Goal: Task Accomplishment & Management: Manage account settings

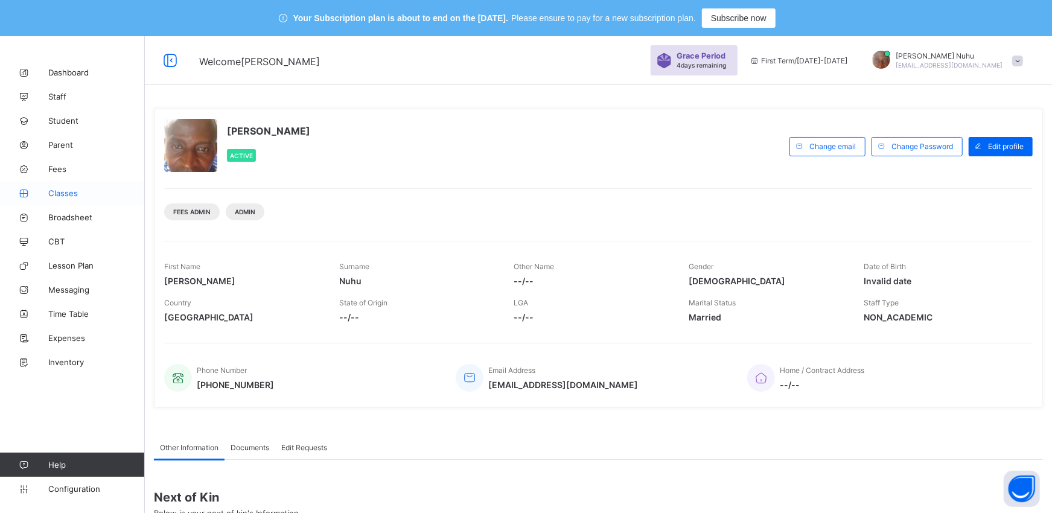
click at [54, 193] on span "Classes" at bounding box center [96, 193] width 97 height 10
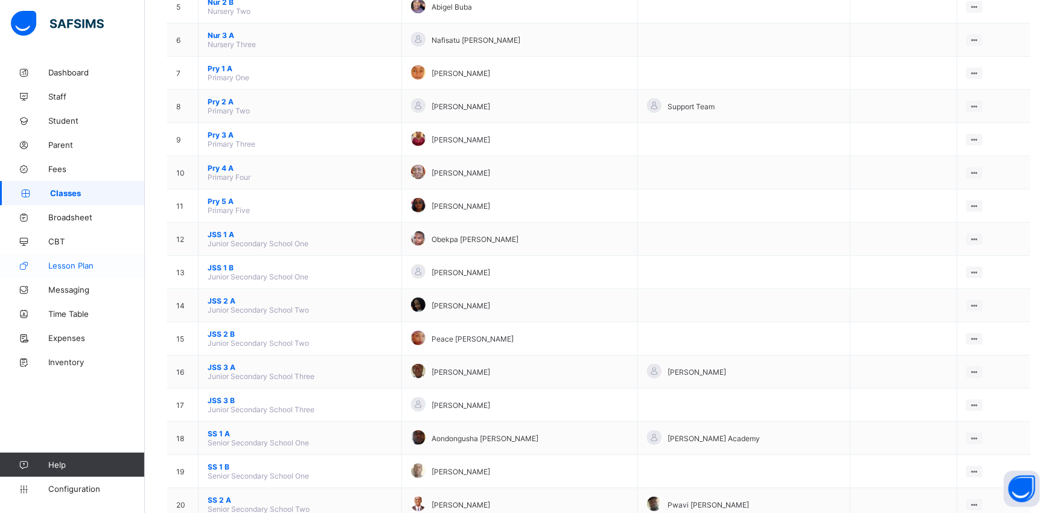
scroll to position [322, 0]
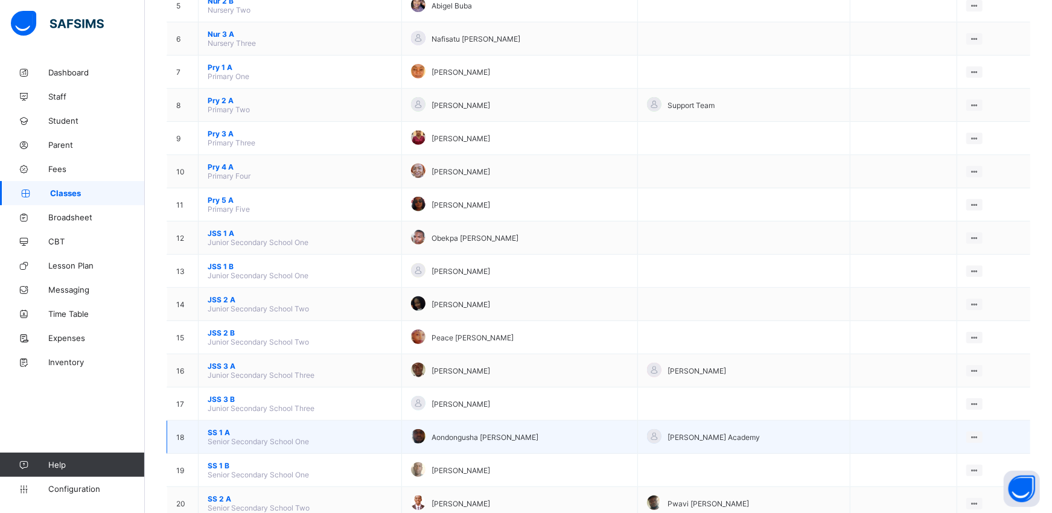
click at [211, 428] on span "SS 1 A" at bounding box center [300, 432] width 185 height 9
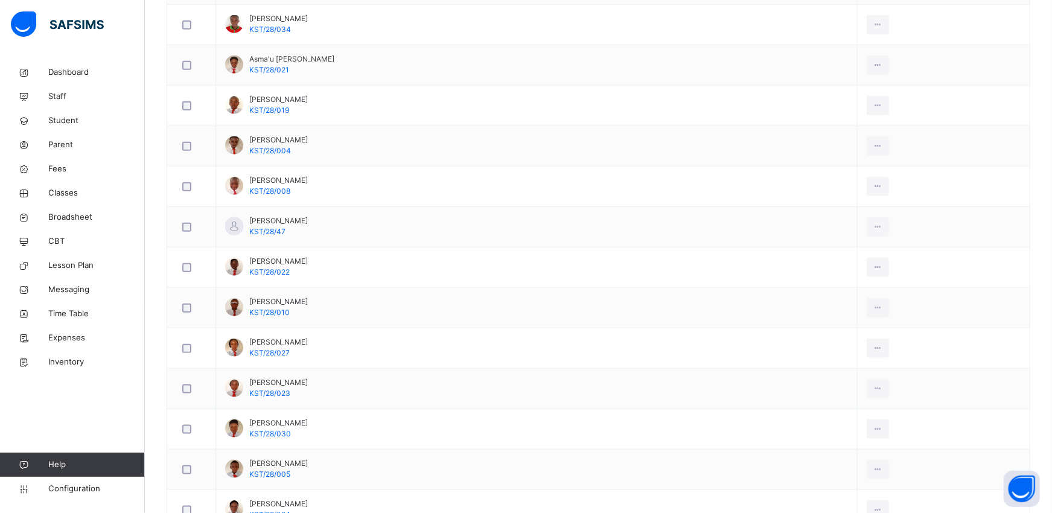
scroll to position [858, 0]
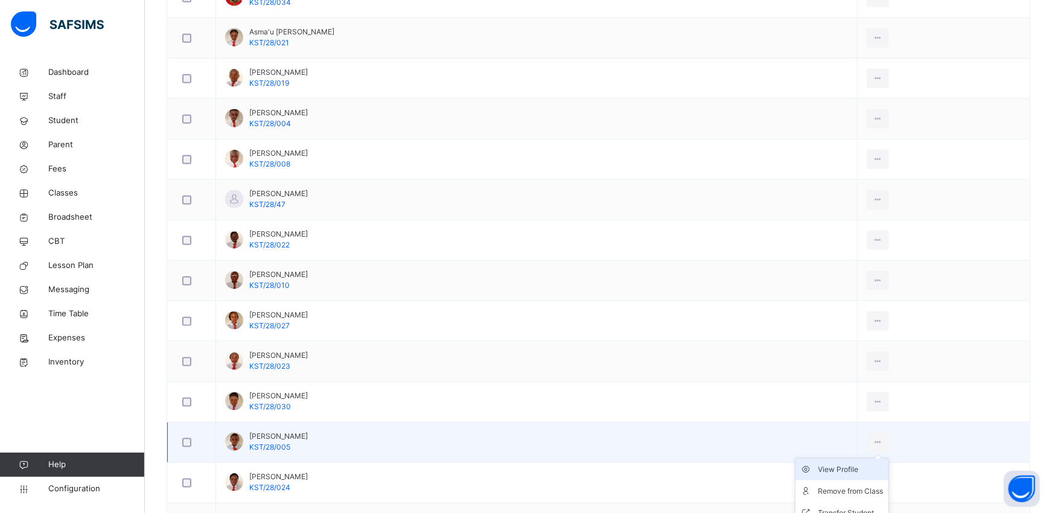
click at [866, 472] on div "View Profile" at bounding box center [850, 469] width 65 height 12
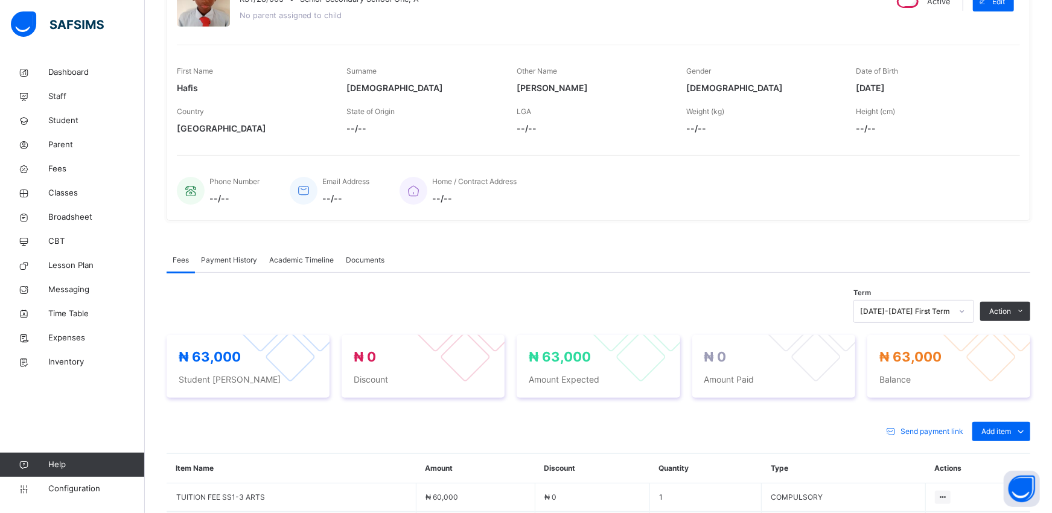
scroll to position [366, 0]
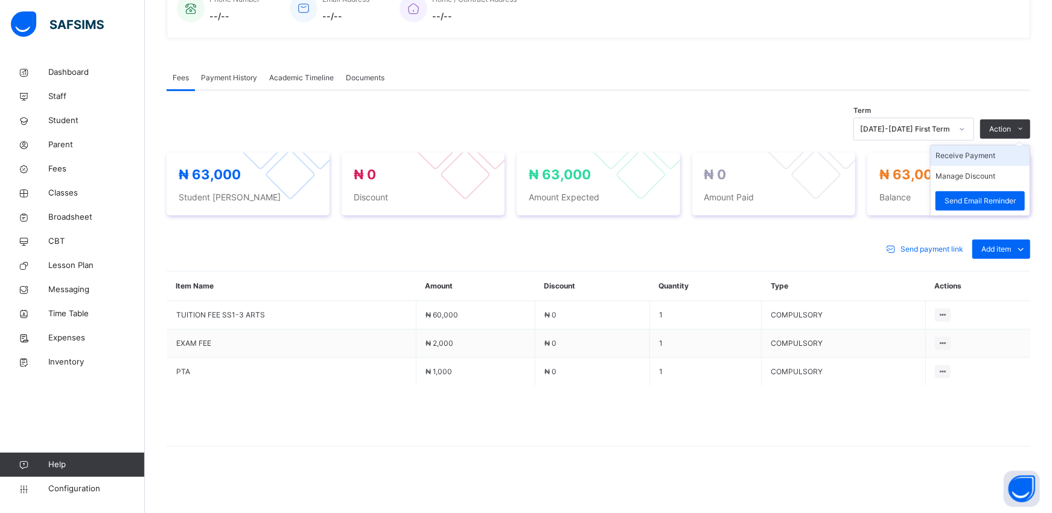
click at [996, 156] on li "Receive Payment" at bounding box center [979, 155] width 99 height 21
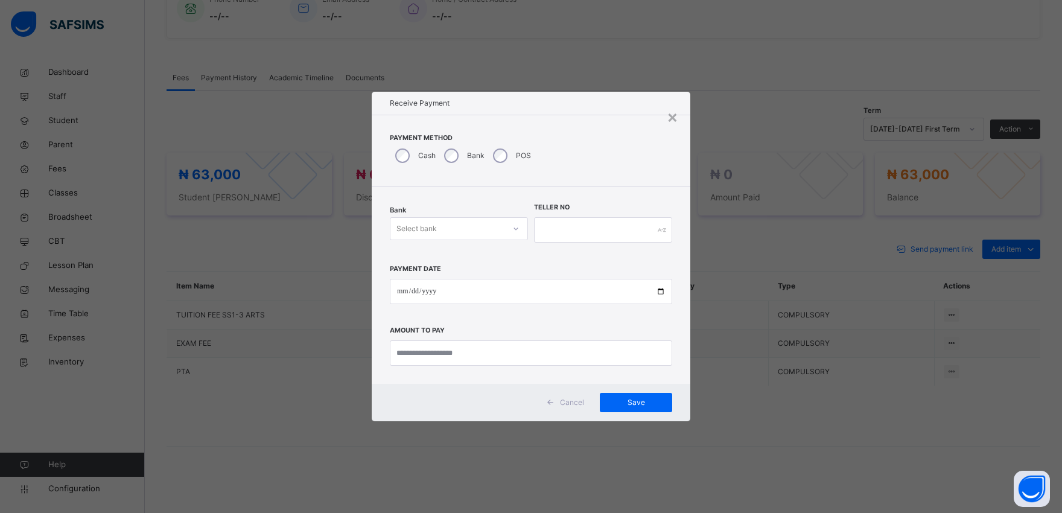
click at [433, 224] on div "Select bank" at bounding box center [416, 228] width 40 height 23
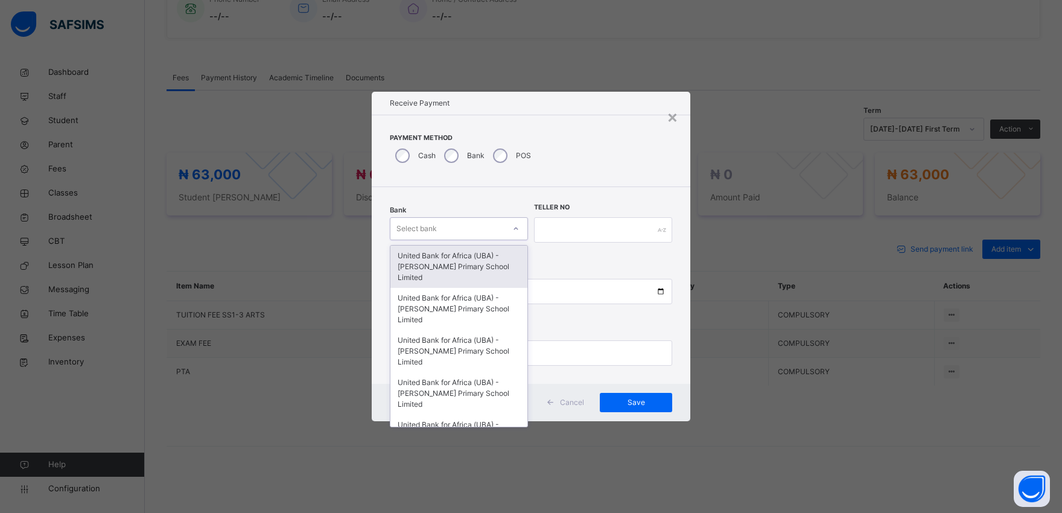
click at [430, 258] on div "United Bank for Africa (UBA) - [PERSON_NAME] Primary School Limited" at bounding box center [458, 267] width 137 height 42
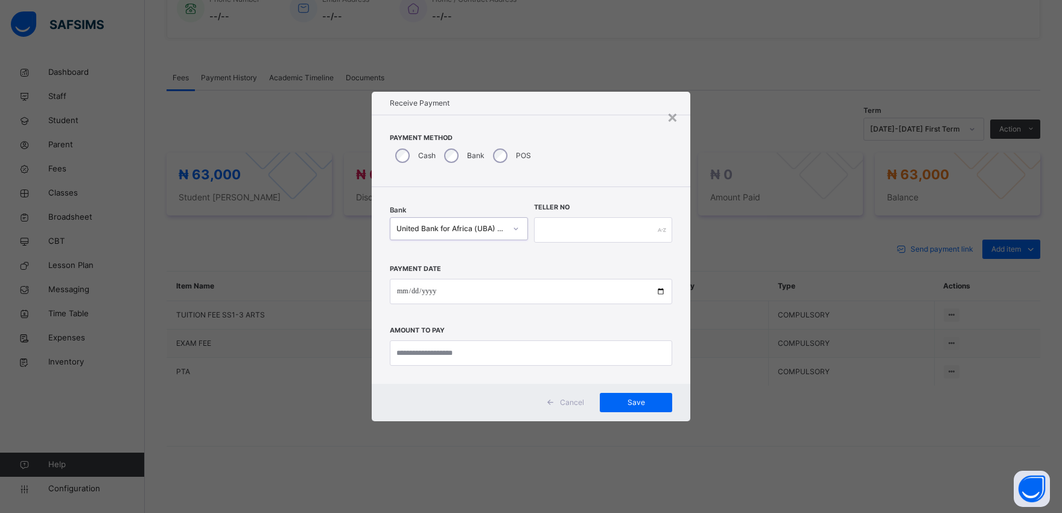
click at [430, 258] on div "Payment Date Amount to pay" at bounding box center [531, 310] width 282 height 111
click at [583, 231] on input "text" at bounding box center [603, 229] width 138 height 25
type input "*********"
click at [661, 292] on input "date" at bounding box center [531, 291] width 282 height 25
type input "**********"
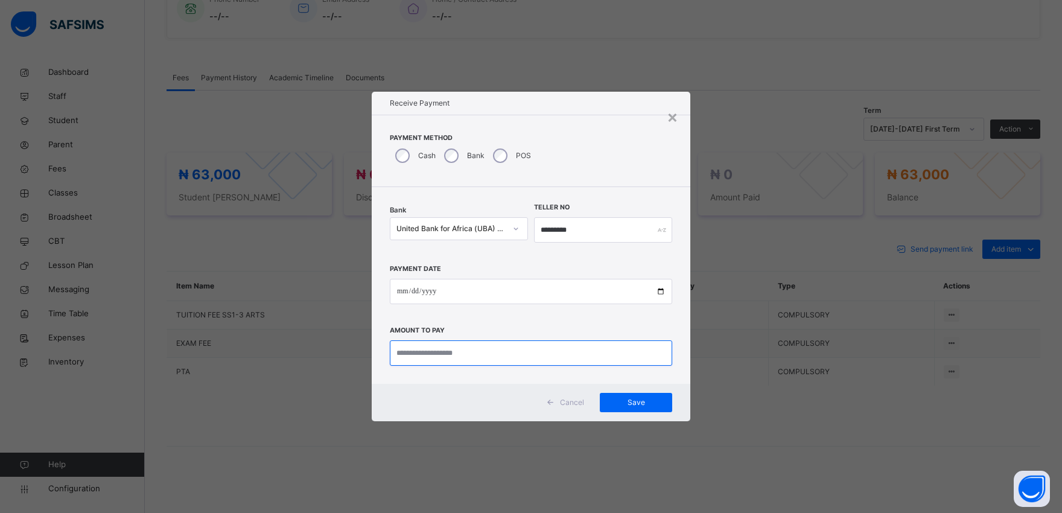
click at [407, 355] on input "currency" at bounding box center [531, 352] width 282 height 25
type input "********"
click at [636, 399] on span "Save" at bounding box center [636, 402] width 54 height 11
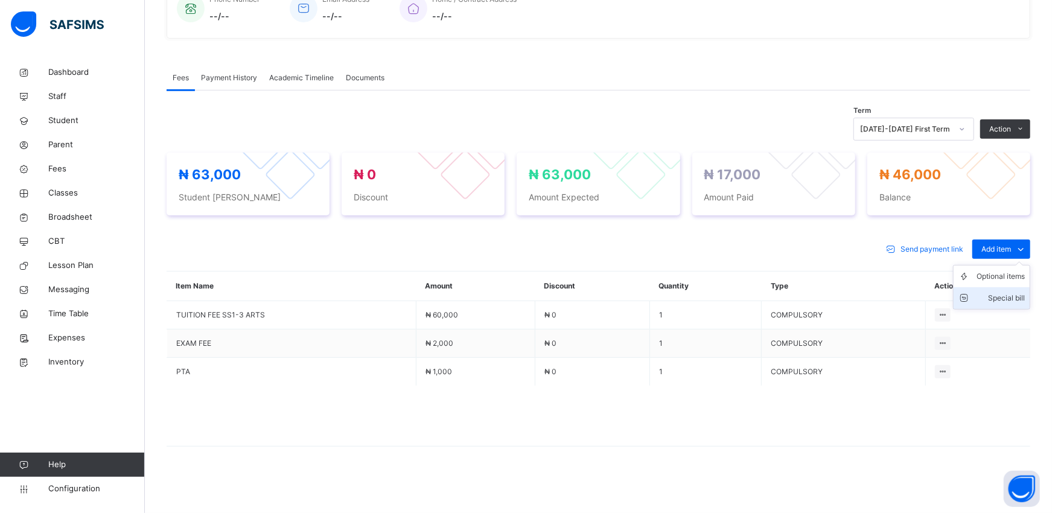
click at [1002, 297] on div "Special bill" at bounding box center [1000, 298] width 48 height 12
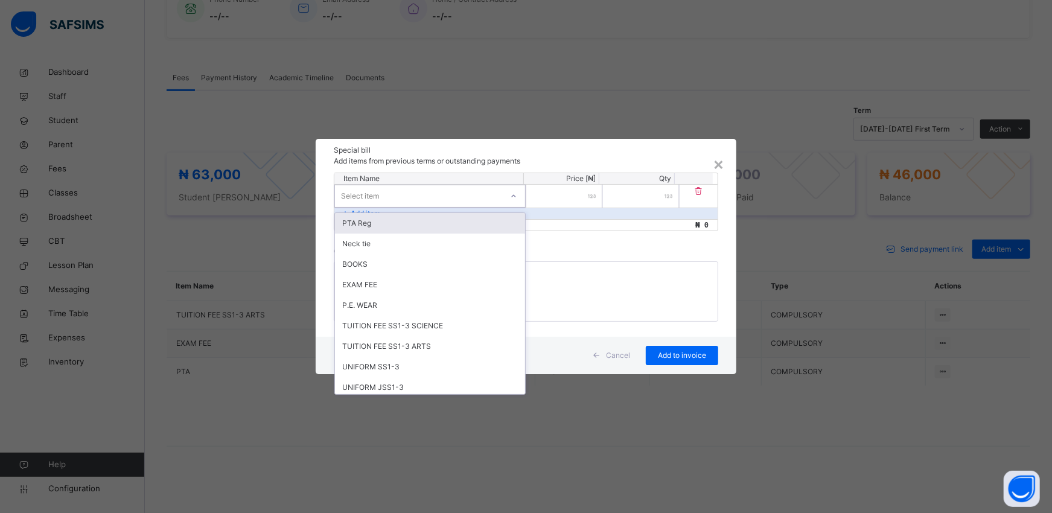
click at [417, 192] on div "Select item" at bounding box center [418, 196] width 167 height 19
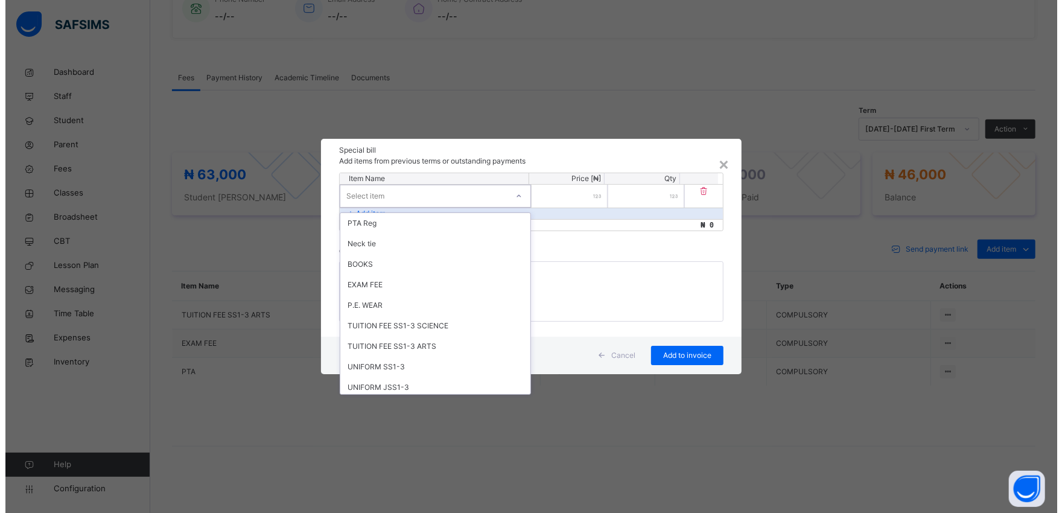
scroll to position [454, 0]
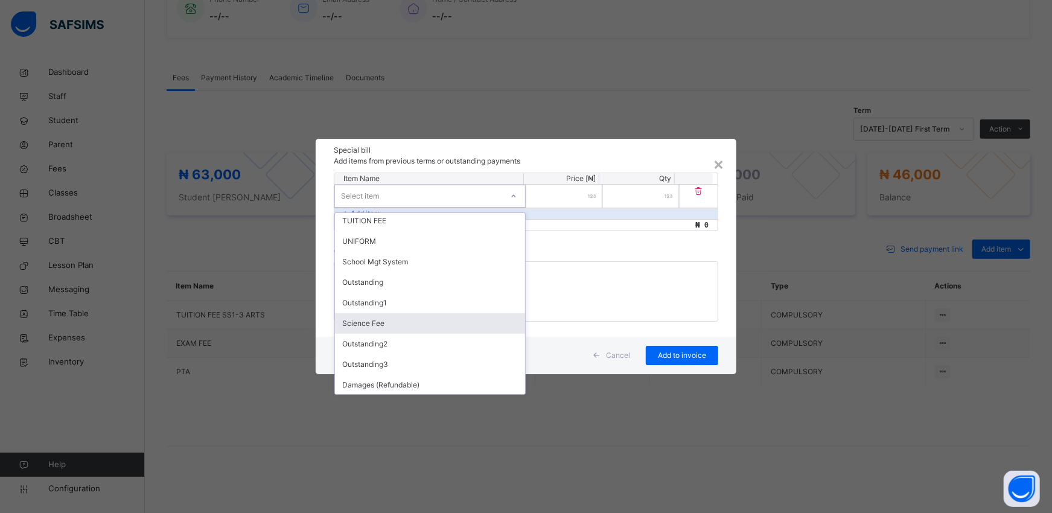
click at [383, 331] on div "Science Fee" at bounding box center [430, 323] width 190 height 21
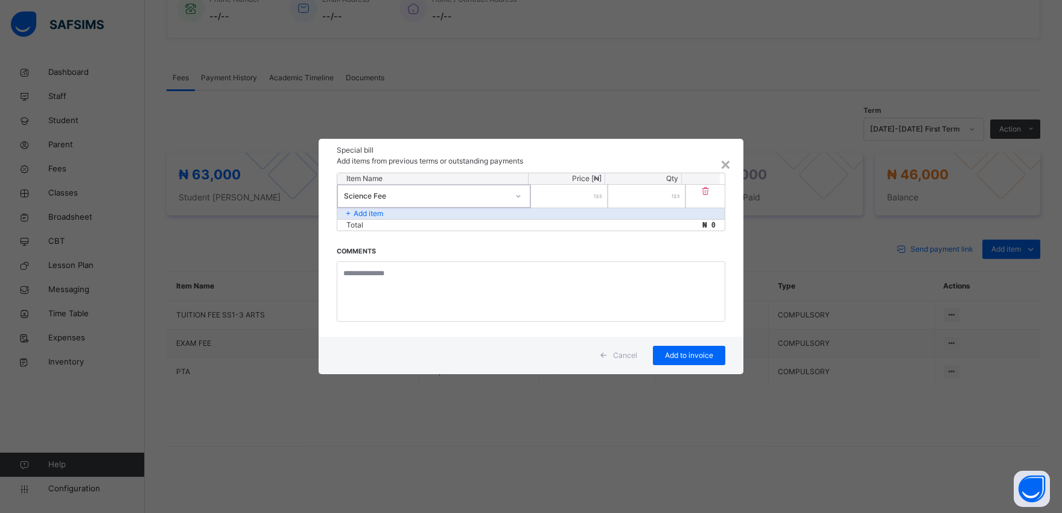
click at [565, 197] on input "number" at bounding box center [569, 196] width 77 height 23
type input "****"
click at [688, 354] on span "Add to invoice" at bounding box center [689, 355] width 54 height 11
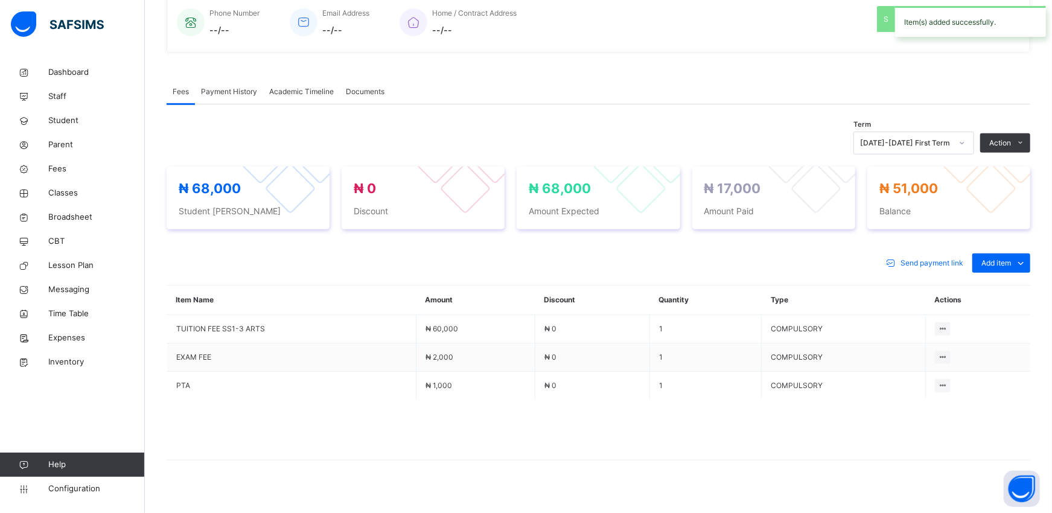
scroll to position [366, 0]
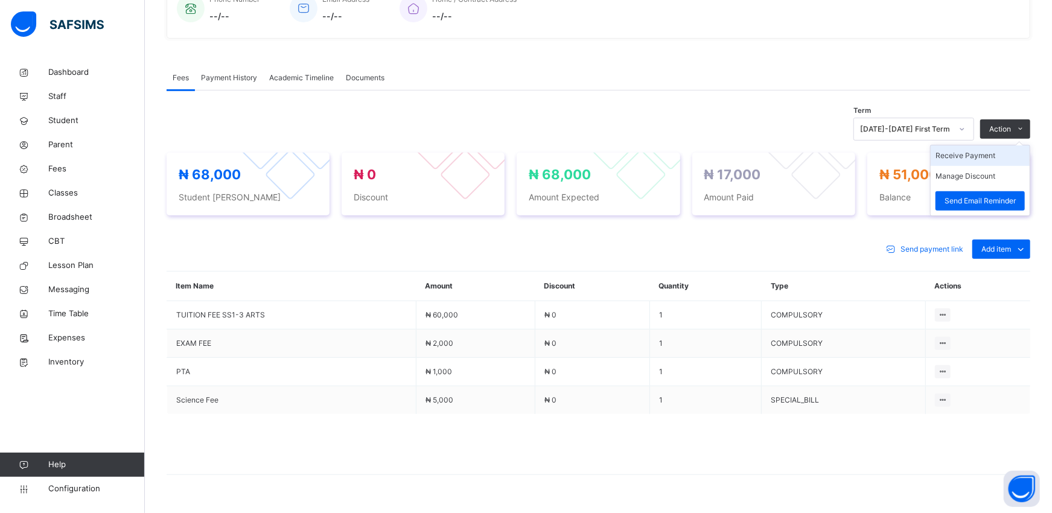
click at [984, 153] on li "Receive Payment" at bounding box center [979, 155] width 99 height 21
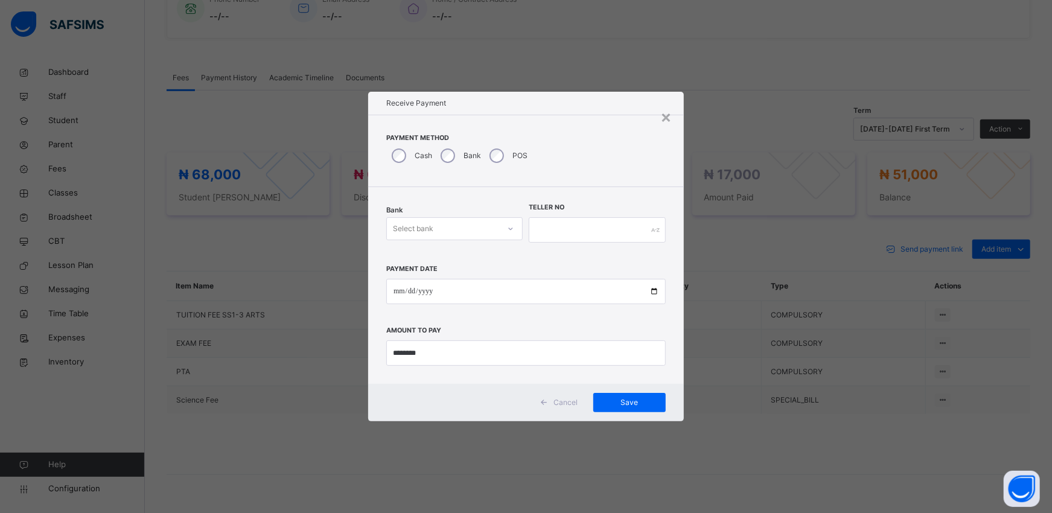
click at [441, 227] on div "Select bank" at bounding box center [443, 229] width 112 height 19
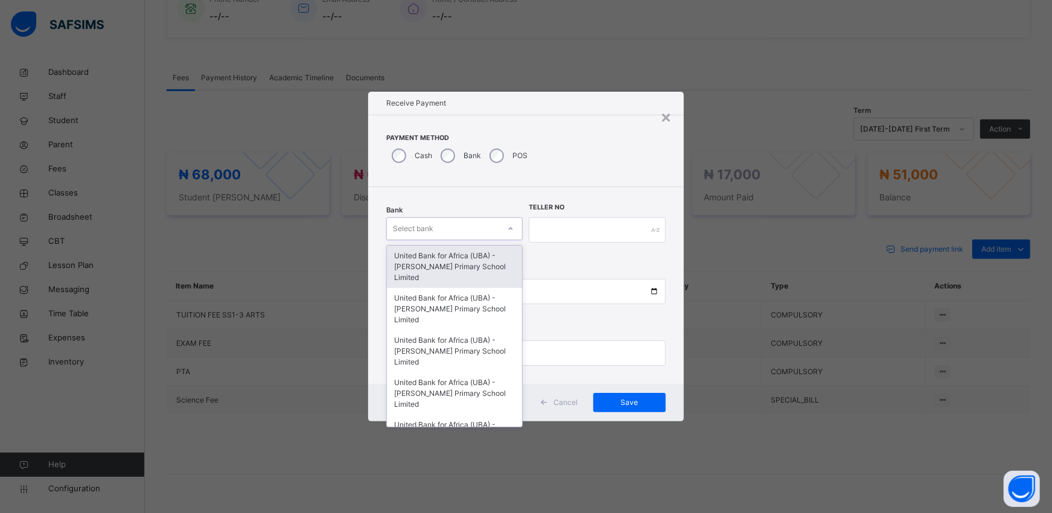
click at [445, 250] on div "United Bank for Africa (UBA) - [PERSON_NAME] Primary School Limited" at bounding box center [454, 267] width 135 height 42
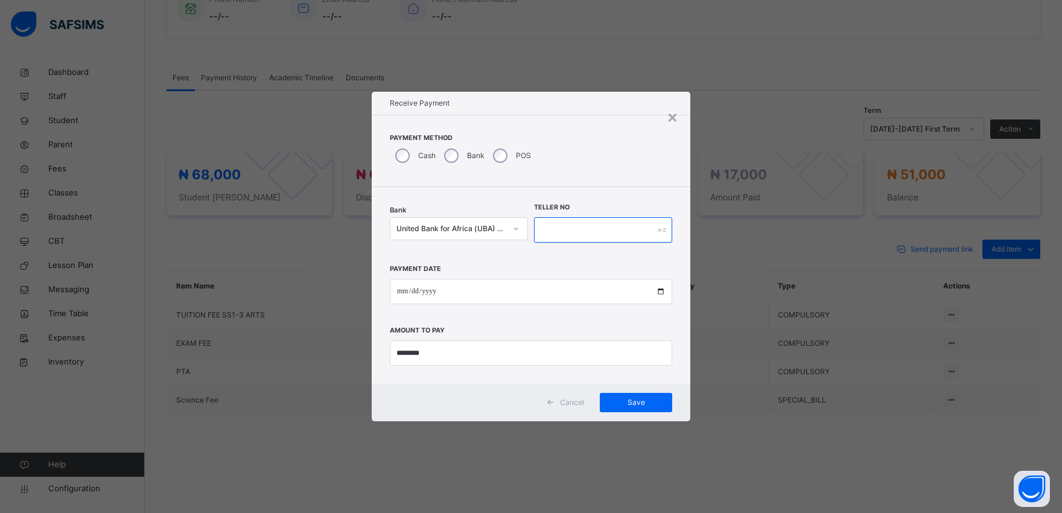
click at [560, 234] on input "text" at bounding box center [603, 229] width 138 height 25
type input "*********"
click at [663, 290] on input "date" at bounding box center [531, 291] width 282 height 25
type input "**********"
click at [431, 348] on input "currency" at bounding box center [531, 352] width 282 height 25
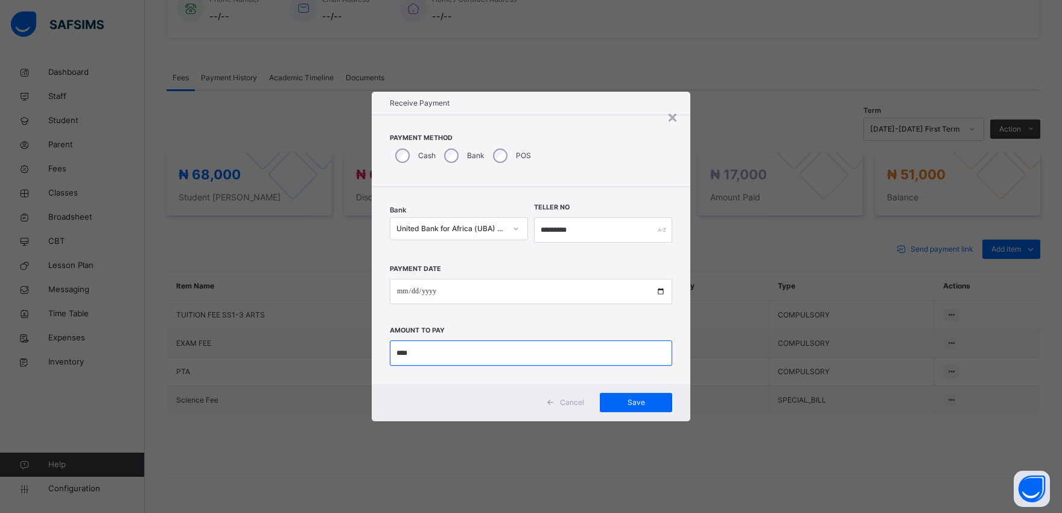
type input "***"
type input "********"
click at [631, 403] on span "Save" at bounding box center [636, 402] width 54 height 11
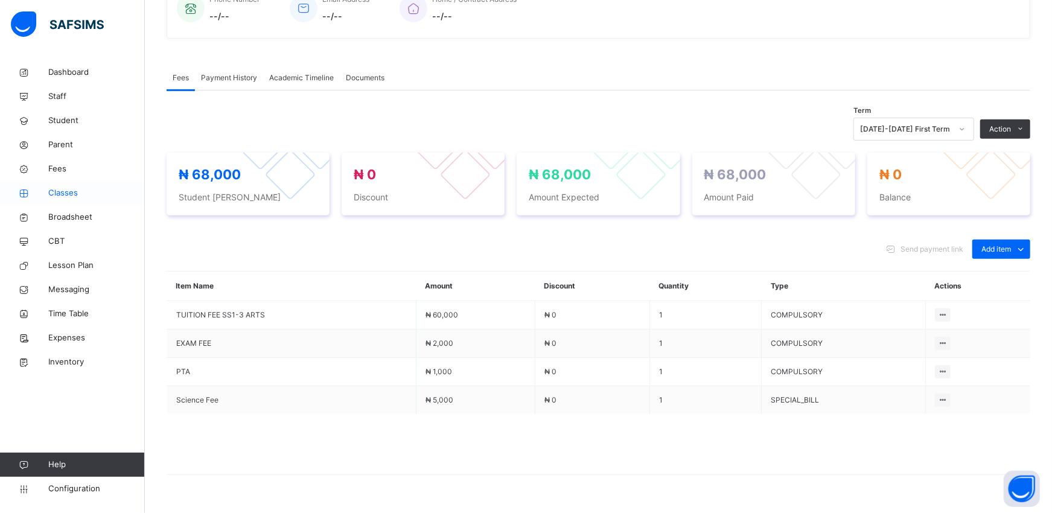
click at [74, 194] on span "Classes" at bounding box center [96, 193] width 97 height 12
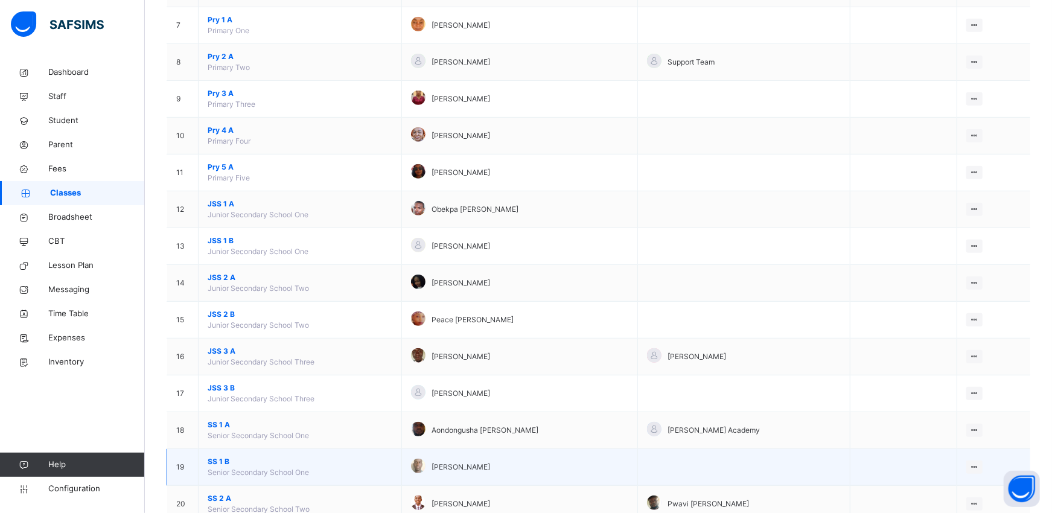
scroll to position [420, 0]
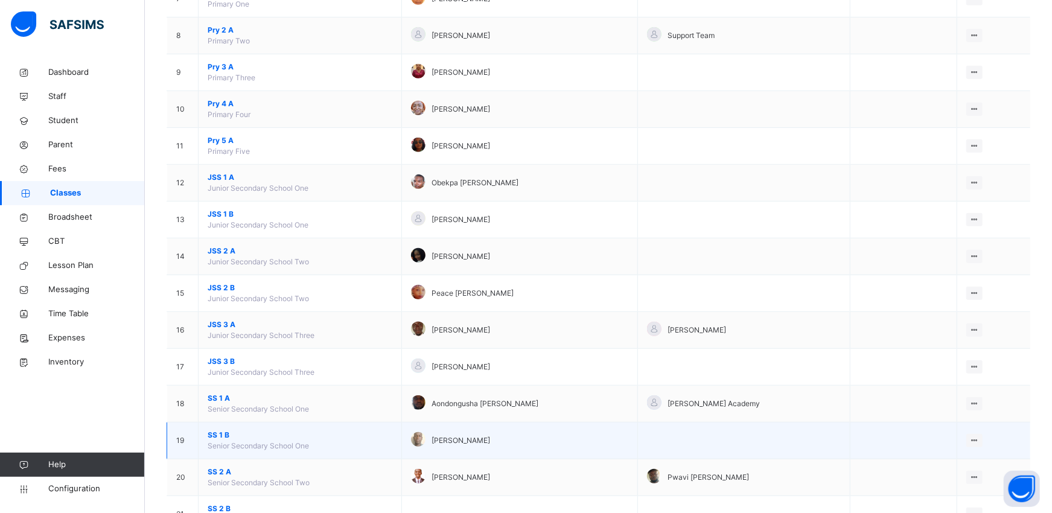
click at [214, 436] on span "SS 1 B" at bounding box center [300, 435] width 185 height 11
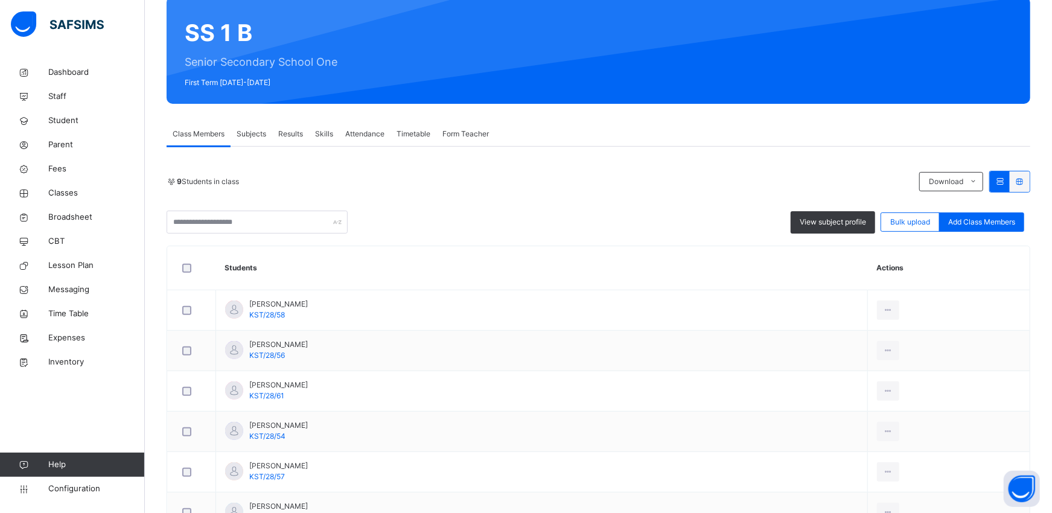
scroll to position [135, 0]
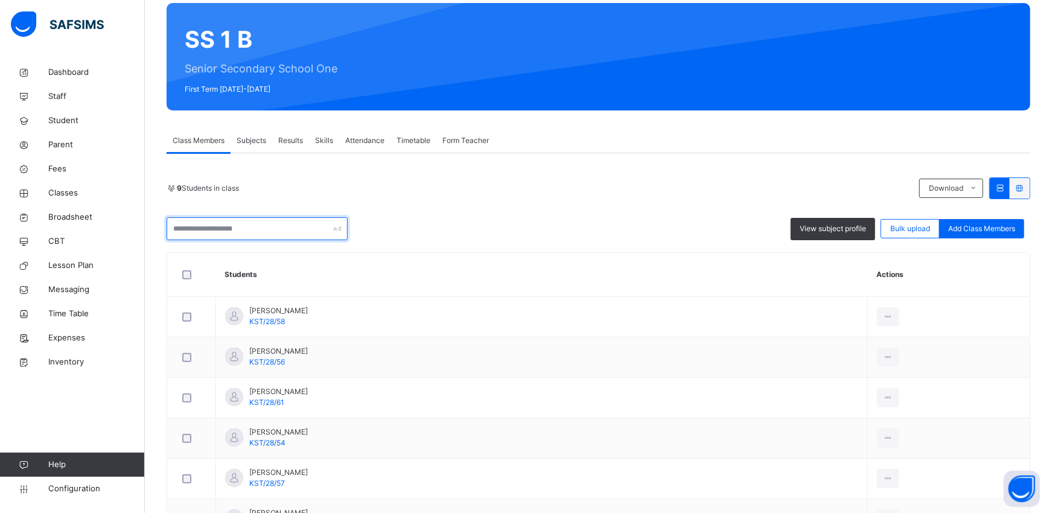
click at [214, 230] on input "text" at bounding box center [257, 228] width 181 height 23
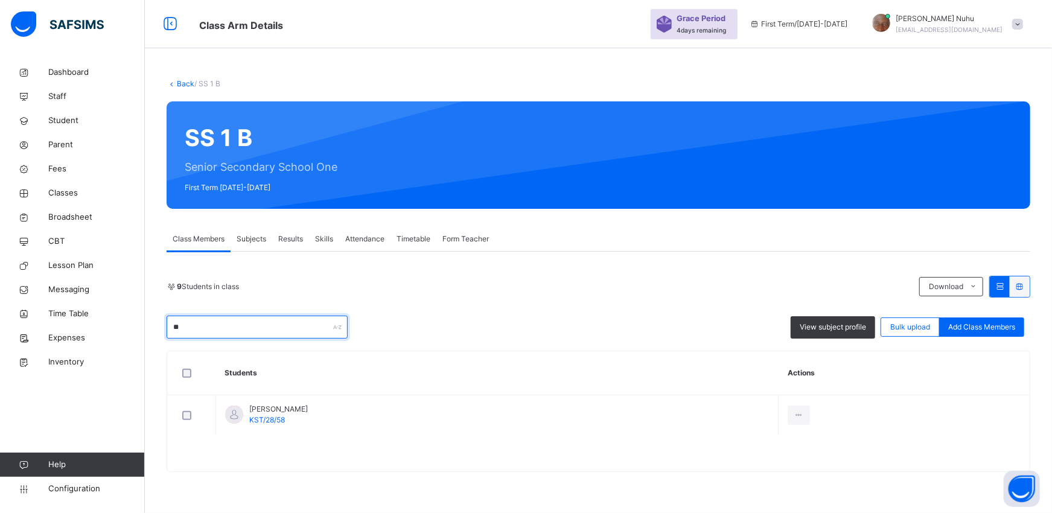
type input "*"
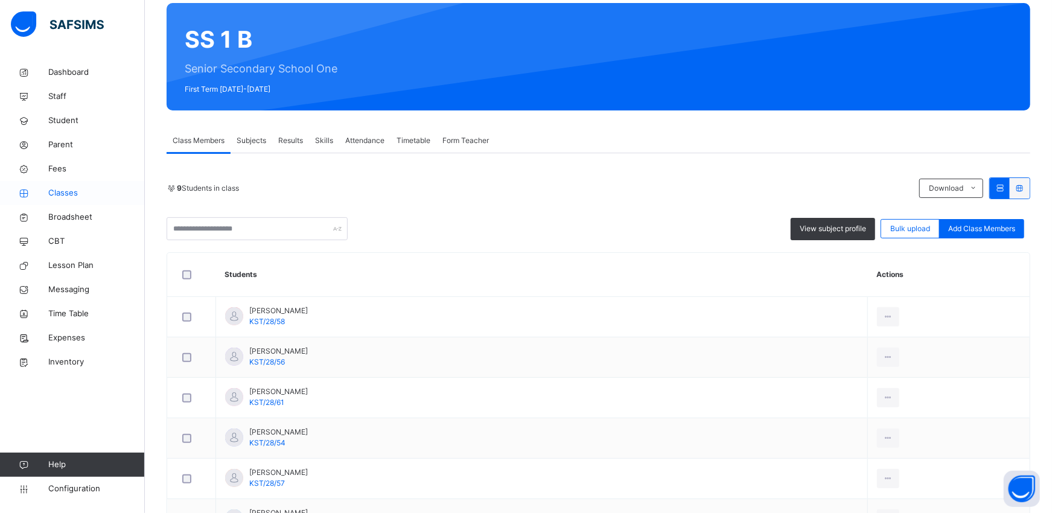
click at [71, 195] on span "Classes" at bounding box center [96, 193] width 97 height 12
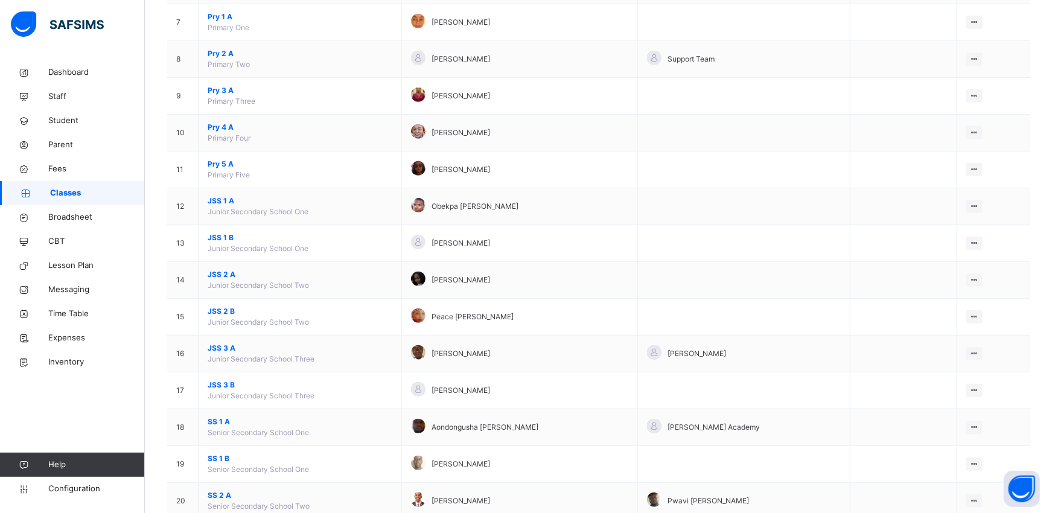
scroll to position [402, 0]
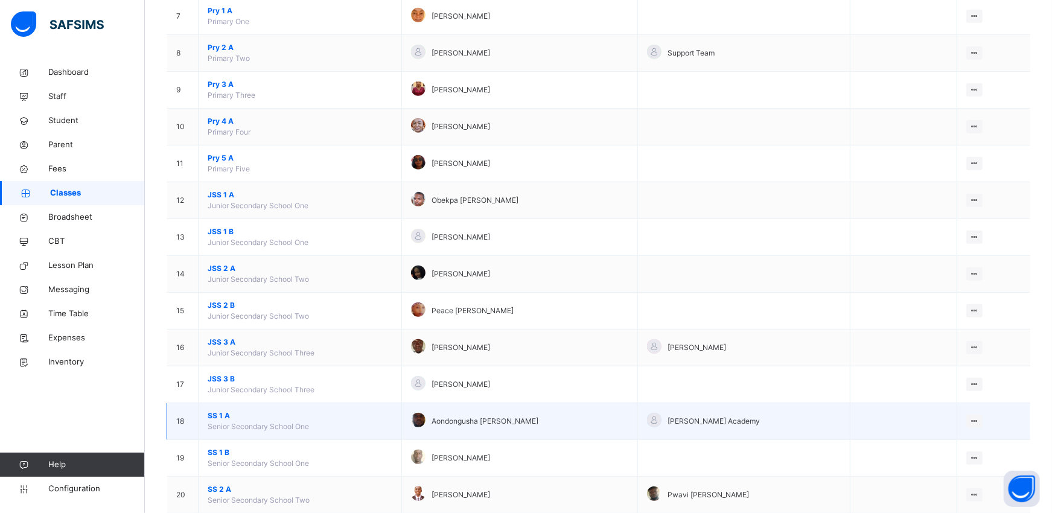
click at [221, 417] on span "SS 1 A" at bounding box center [300, 415] width 185 height 11
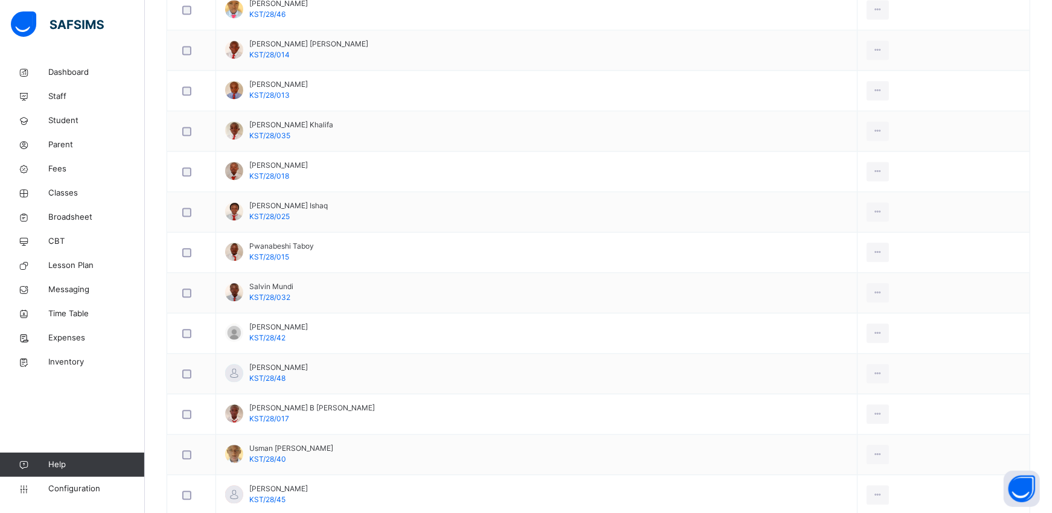
scroll to position [1807, 0]
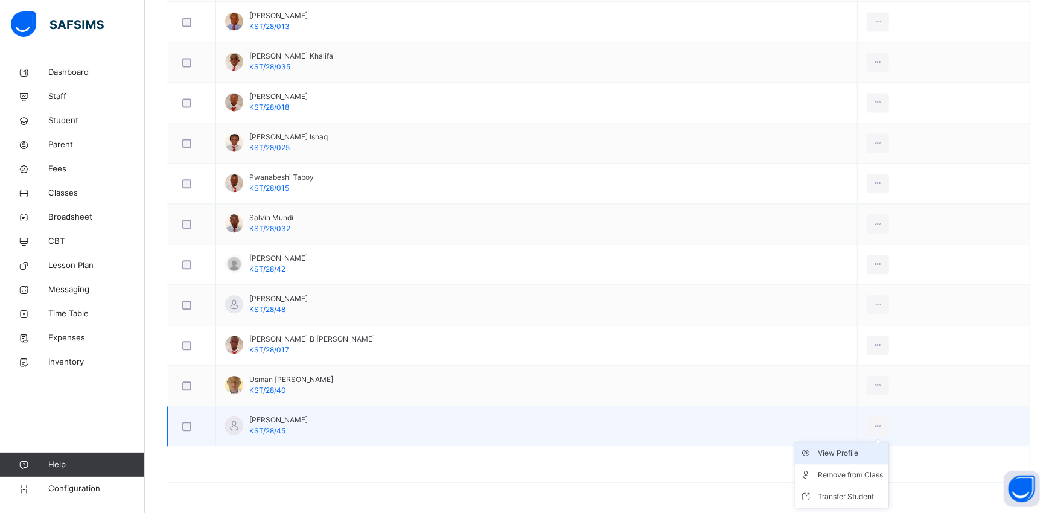
click at [836, 455] on div "View Profile" at bounding box center [850, 453] width 65 height 12
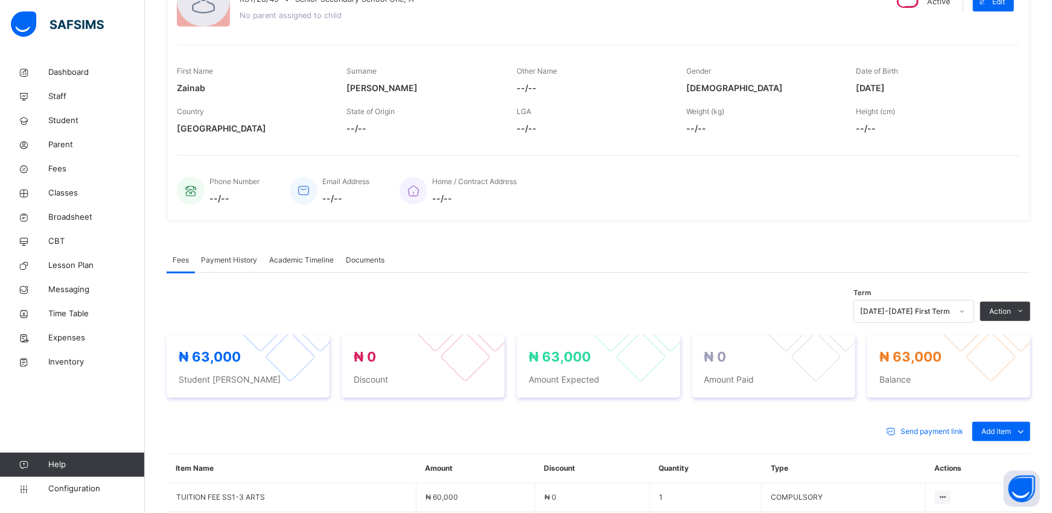
scroll to position [366, 0]
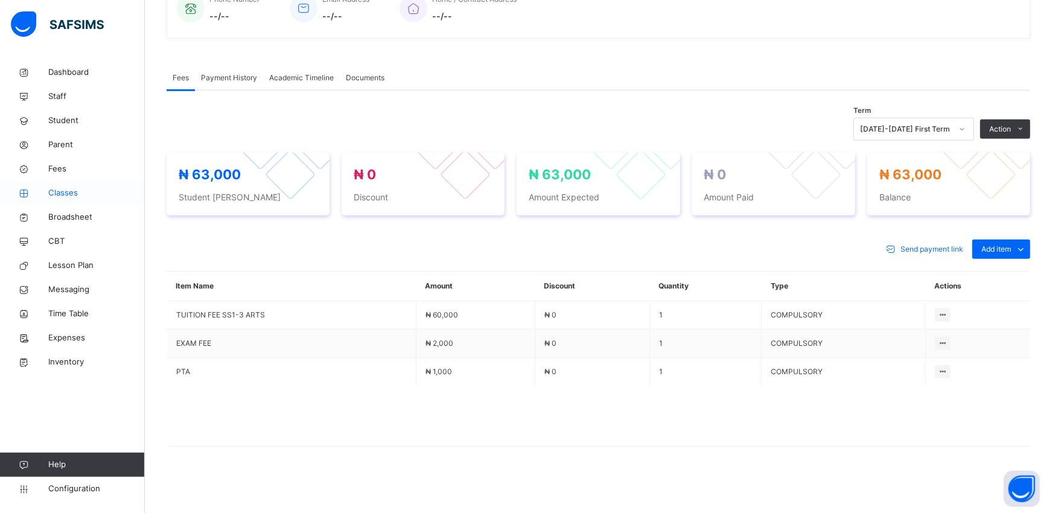
click at [61, 196] on span "Classes" at bounding box center [96, 193] width 97 height 12
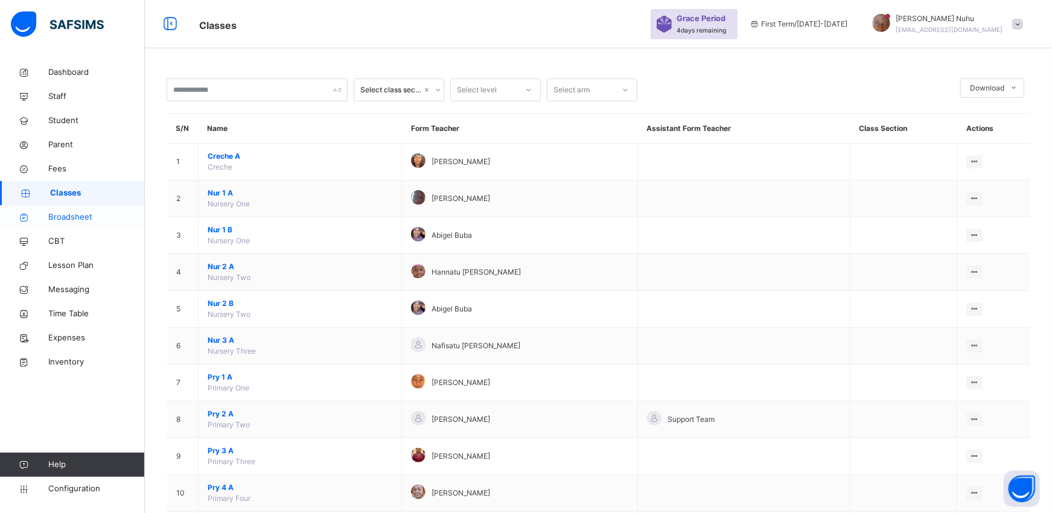
scroll to position [366, 0]
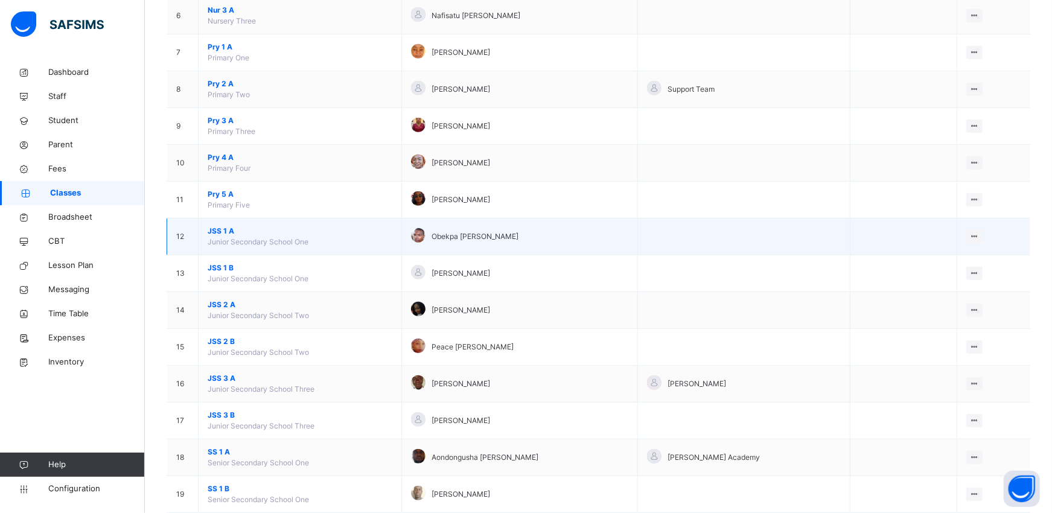
click at [215, 234] on span "JSS 1 A" at bounding box center [300, 231] width 185 height 11
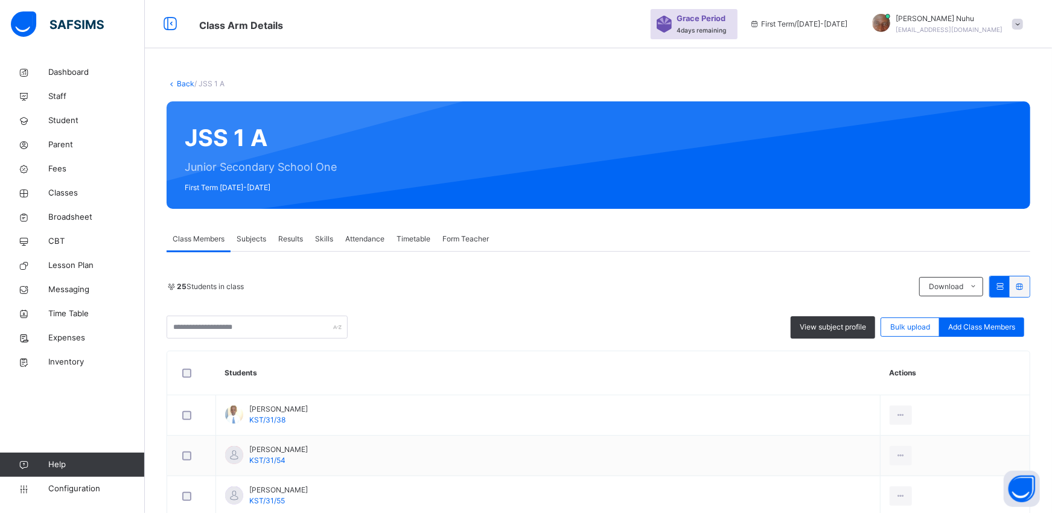
scroll to position [366, 0]
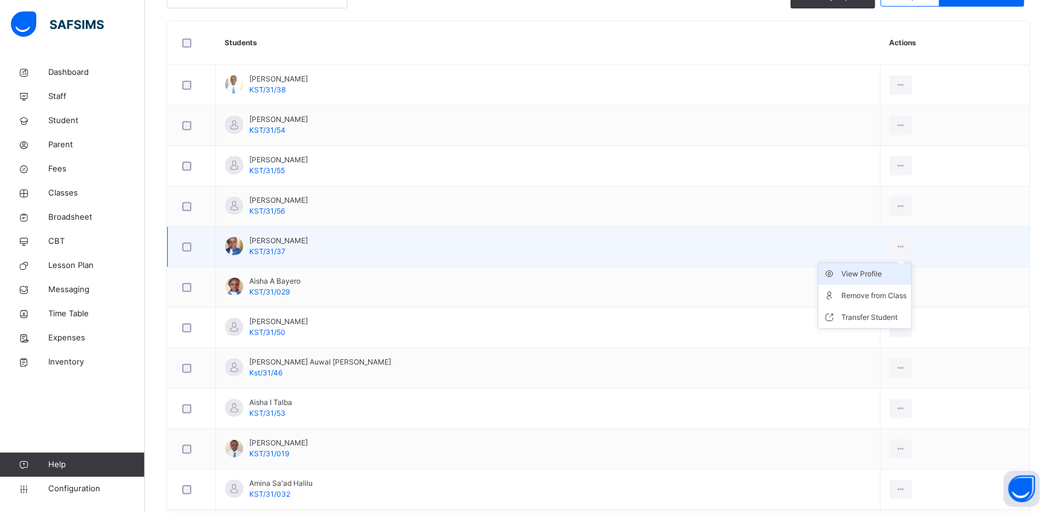
click at [841, 275] on div "View Profile" at bounding box center [873, 274] width 65 height 12
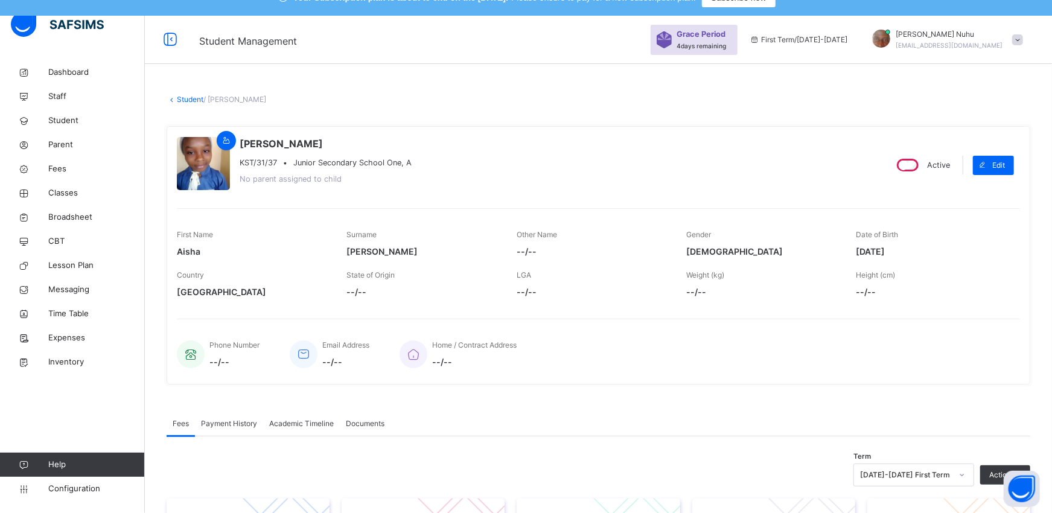
scroll to position [18, 0]
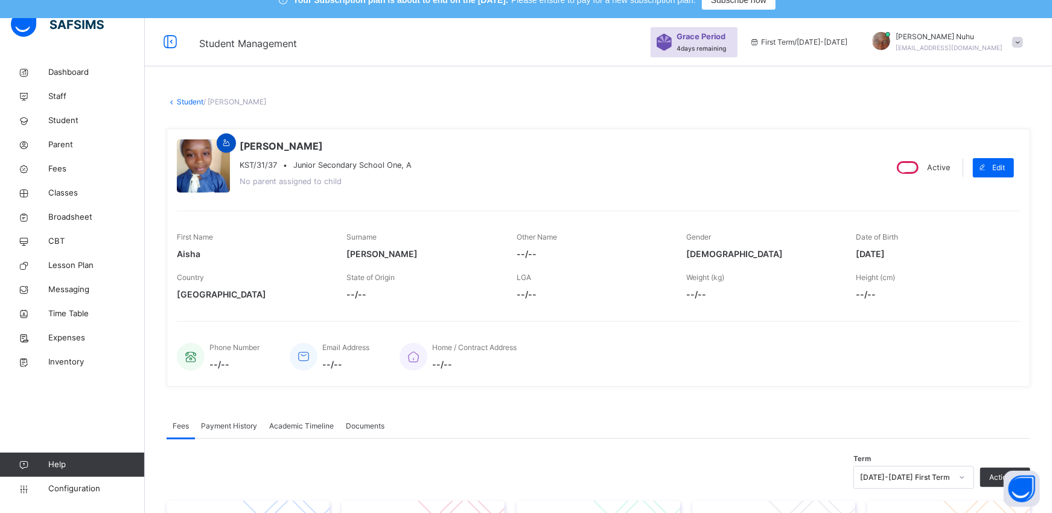
click at [227, 142] on icon at bounding box center [226, 143] width 10 height 11
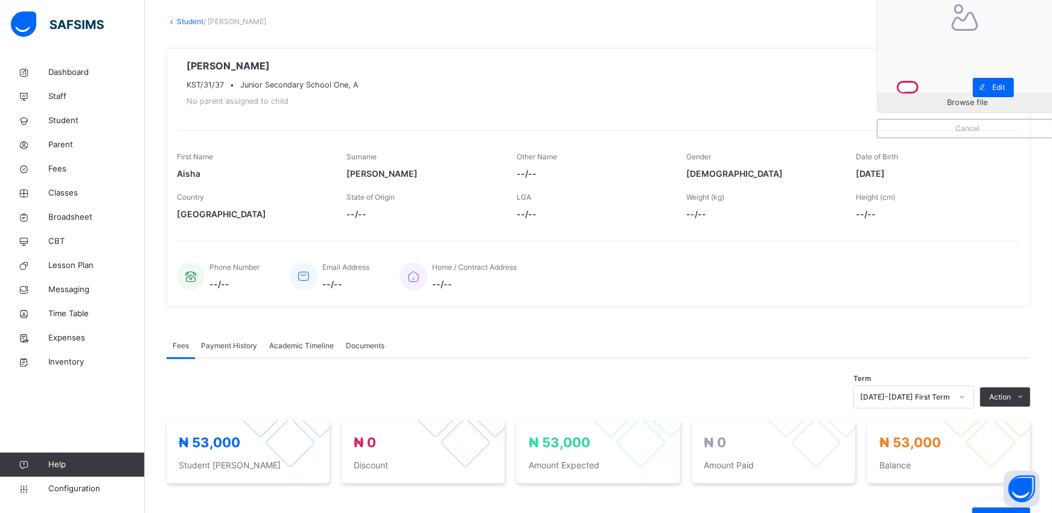
scroll to position [125, 0]
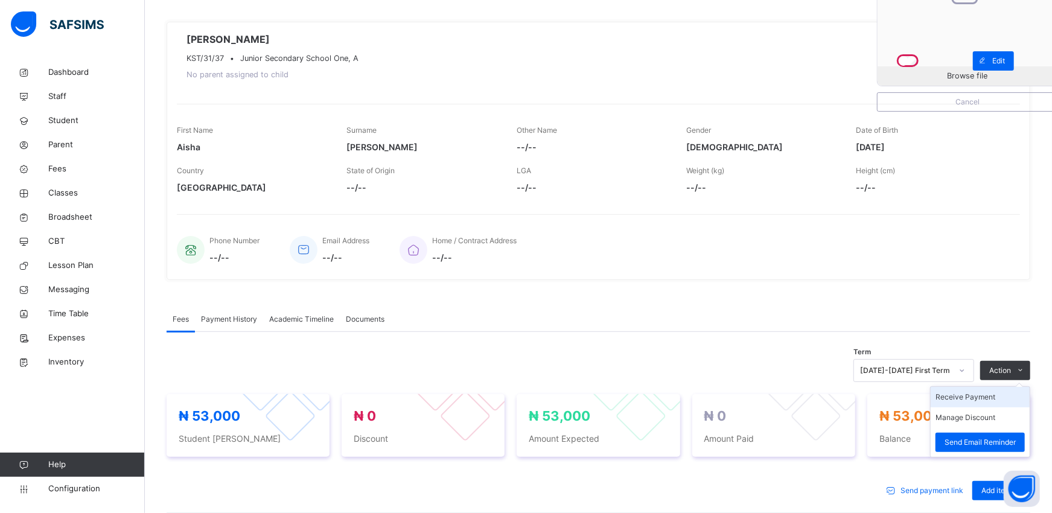
click at [998, 406] on li "Receive Payment" at bounding box center [979, 397] width 99 height 21
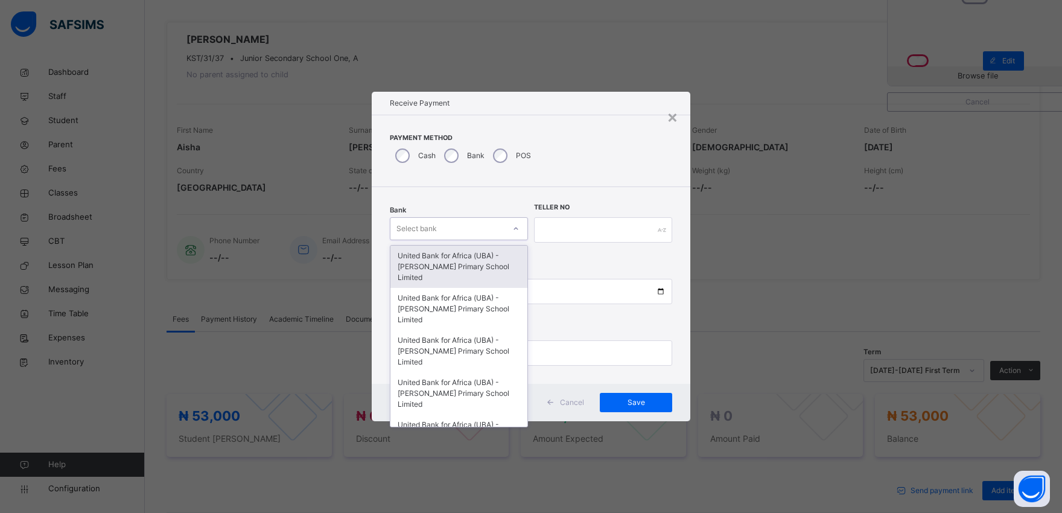
click at [439, 226] on div "Select bank" at bounding box center [447, 229] width 114 height 19
click at [436, 261] on div "United Bank for Africa (UBA) - [PERSON_NAME] Primary School Limited" at bounding box center [458, 267] width 137 height 42
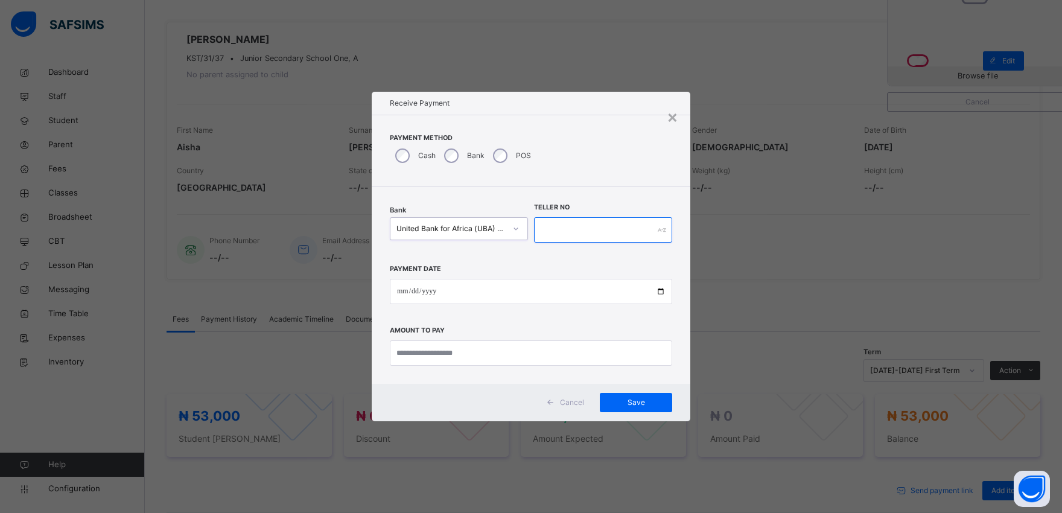
click at [561, 227] on input "text" at bounding box center [603, 229] width 138 height 25
type input "*********"
click at [660, 290] on input "date" at bounding box center [531, 291] width 282 height 25
type input "**********"
click at [414, 351] on input "currency" at bounding box center [531, 352] width 282 height 25
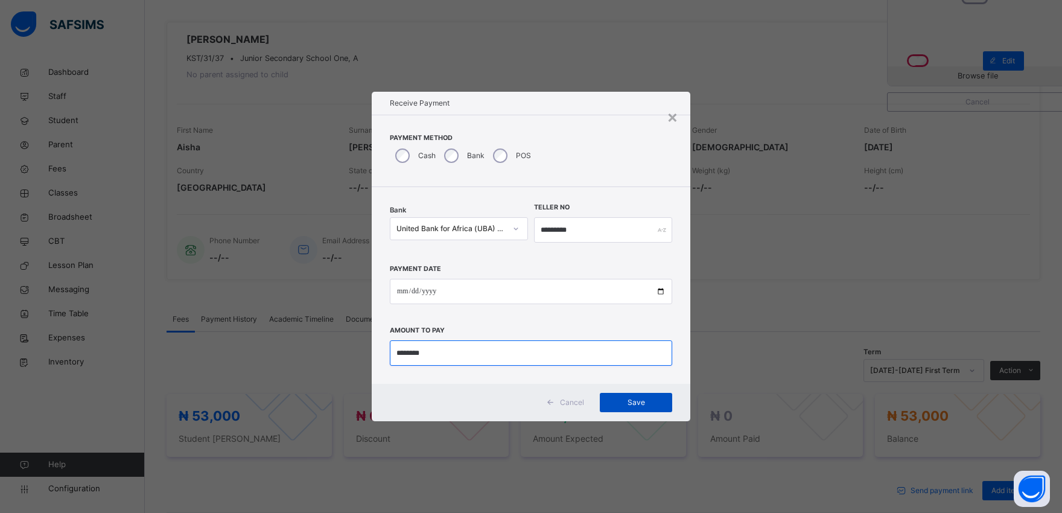
type input "********"
click at [636, 402] on span "Save" at bounding box center [636, 402] width 54 height 11
